Goal: Navigation & Orientation: Find specific page/section

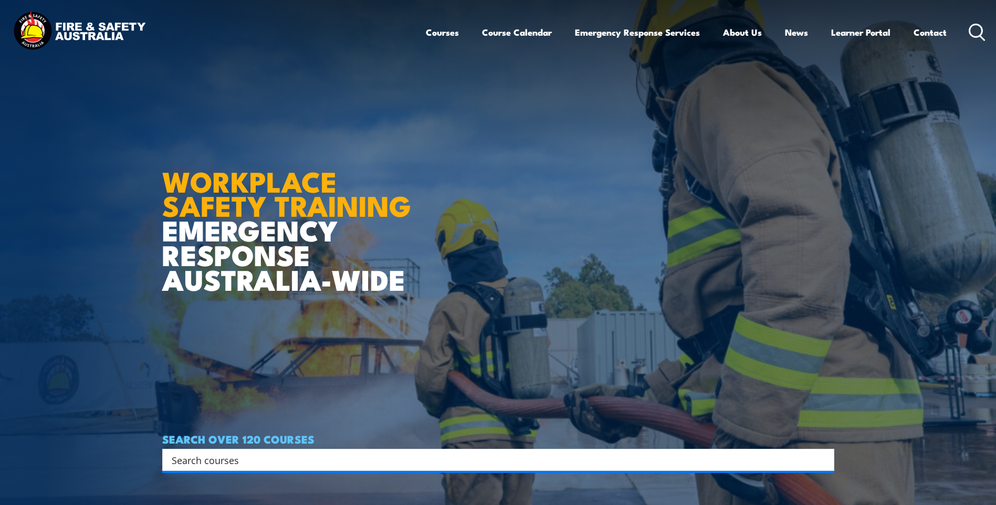
click at [107, 30] on img at bounding box center [78, 31] width 137 height 45
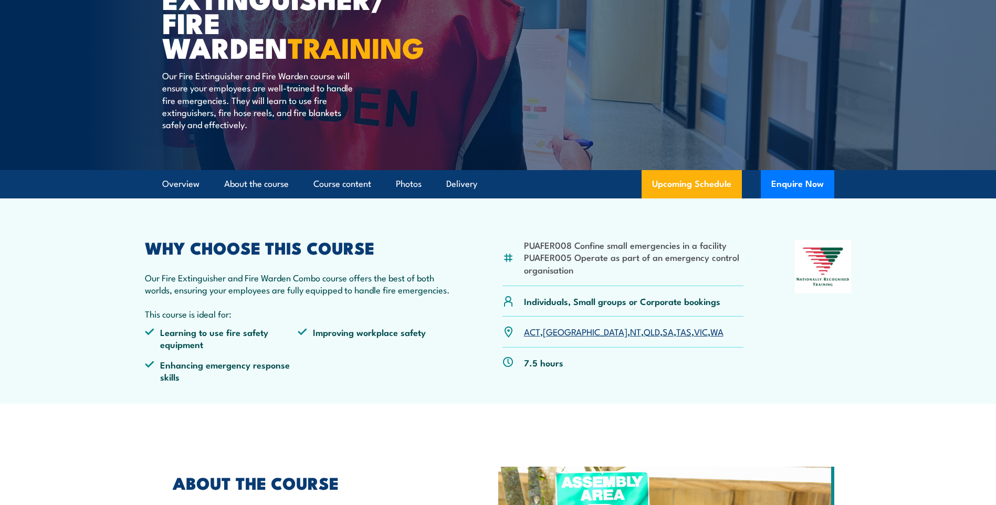
scroll to position [157, 0]
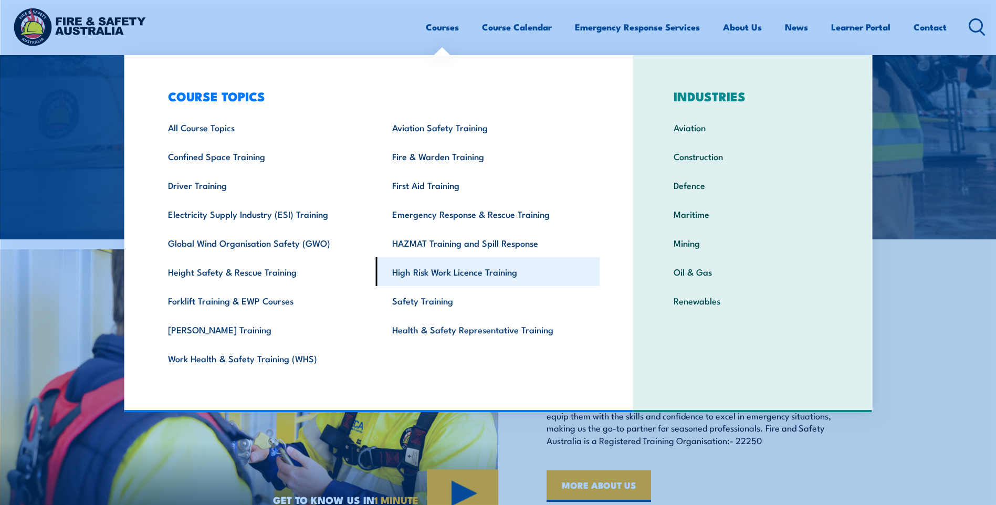
scroll to position [367, 0]
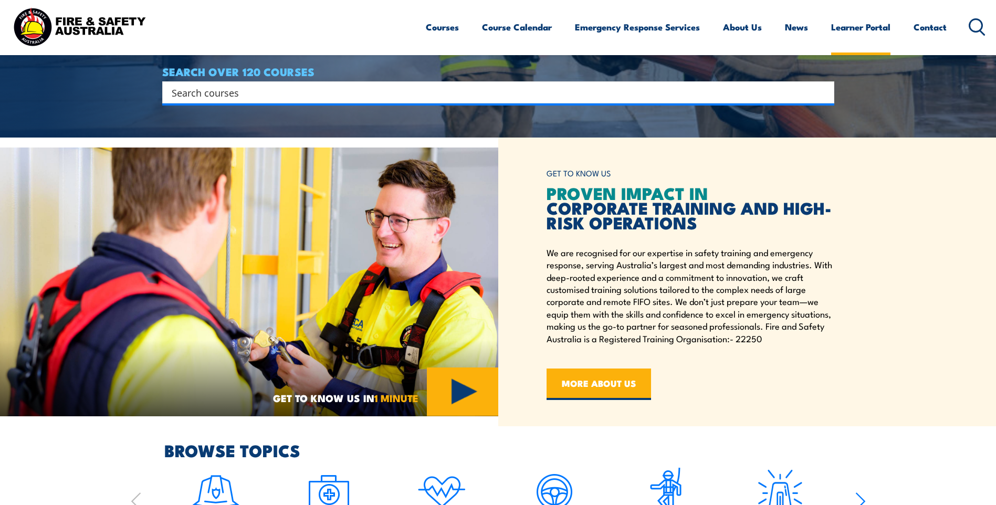
click at [874, 25] on link "Learner Portal" at bounding box center [860, 27] width 59 height 28
